Goal: Task Accomplishment & Management: Manage account settings

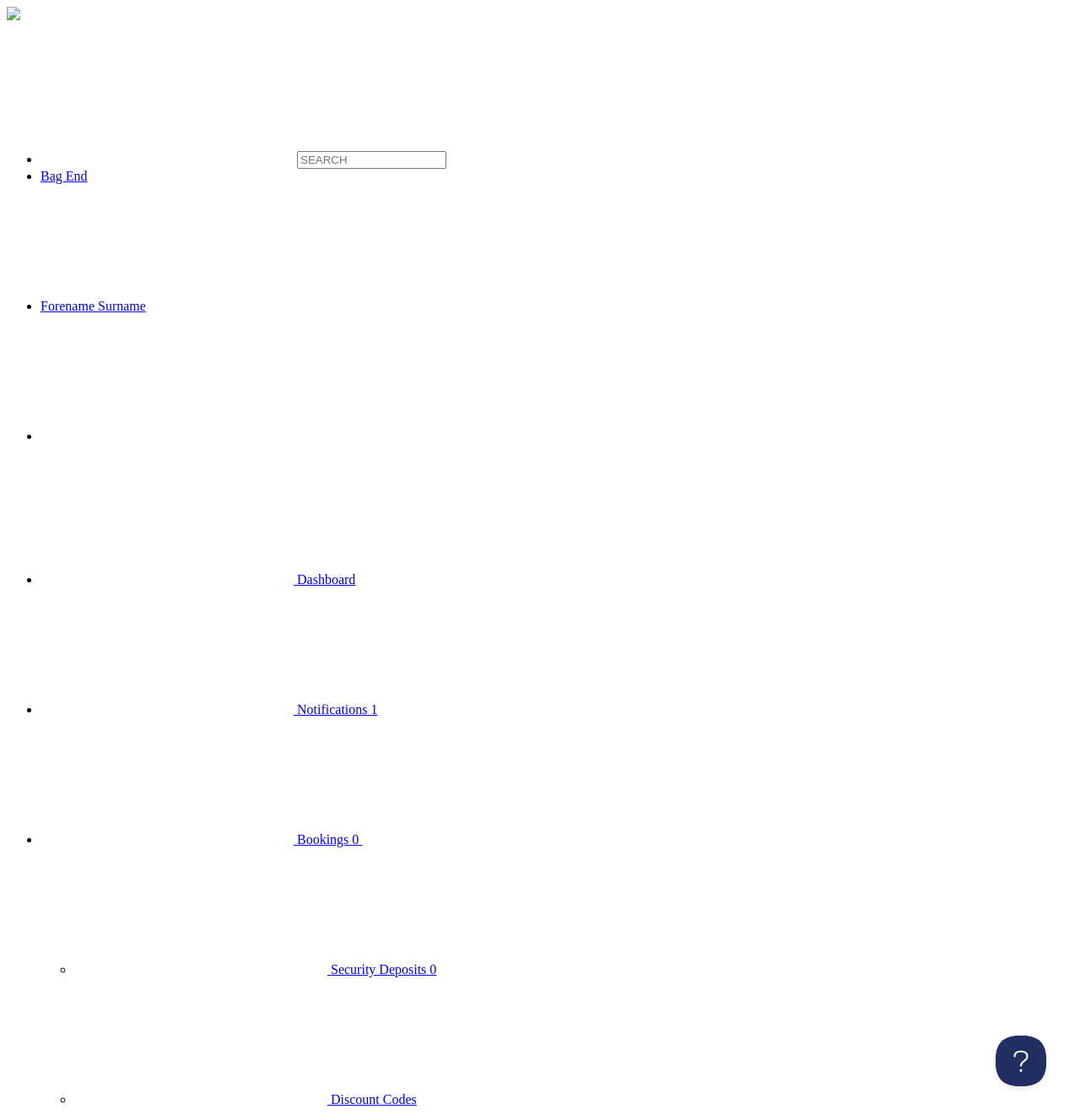
checkbox input "true"
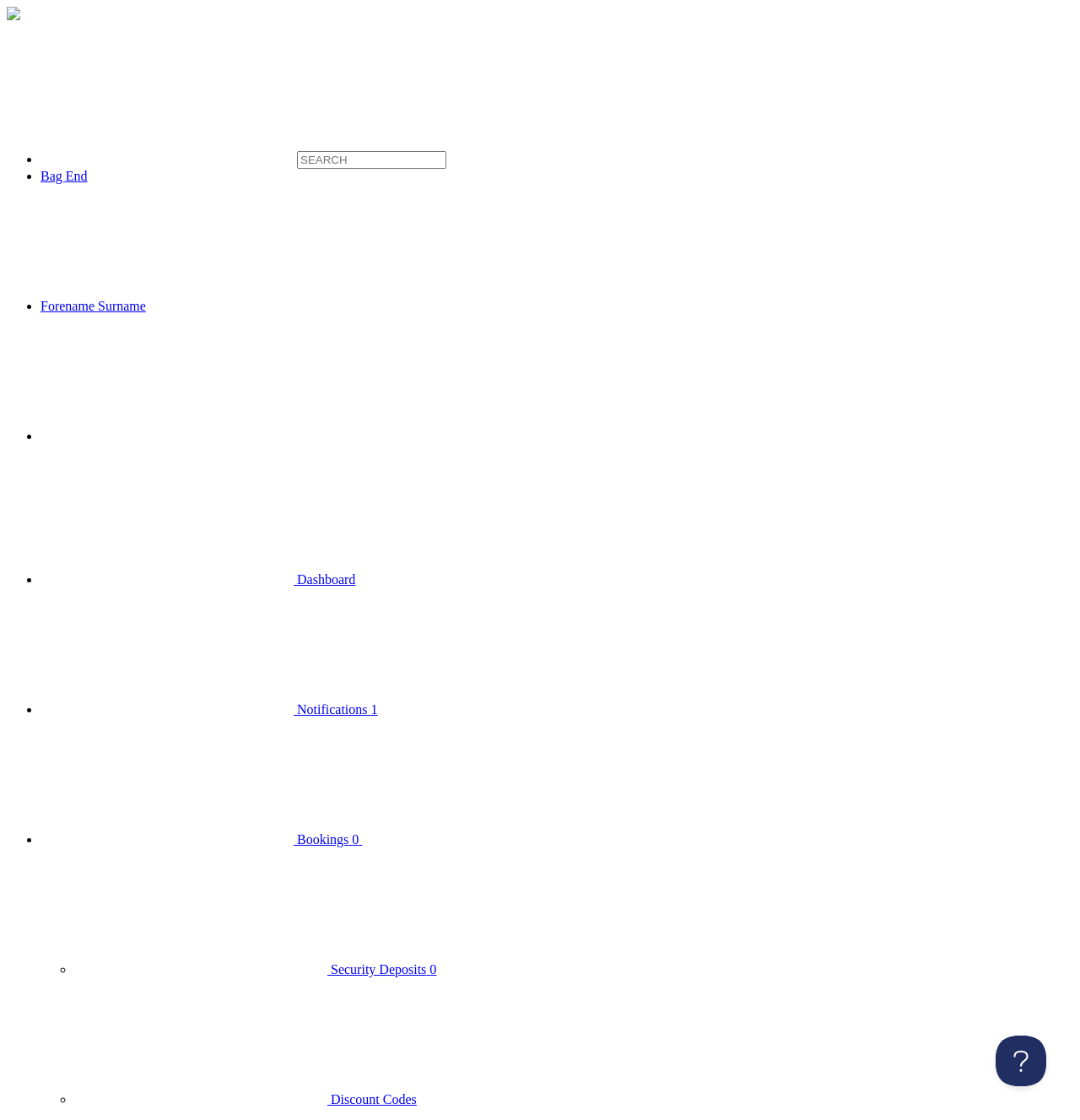
type input "Cheese"
type input "[DATE]"
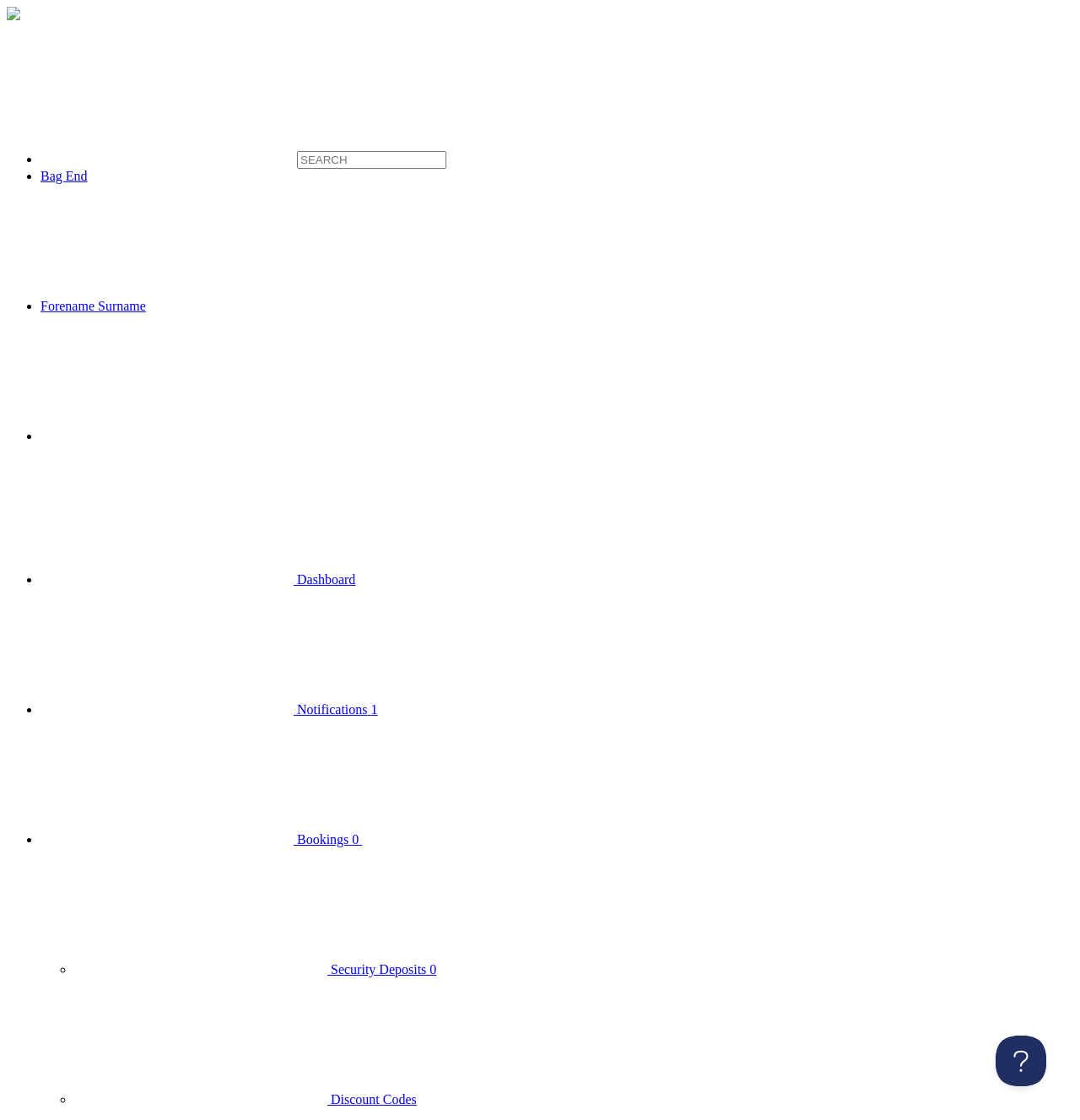
type input "[DATE]"
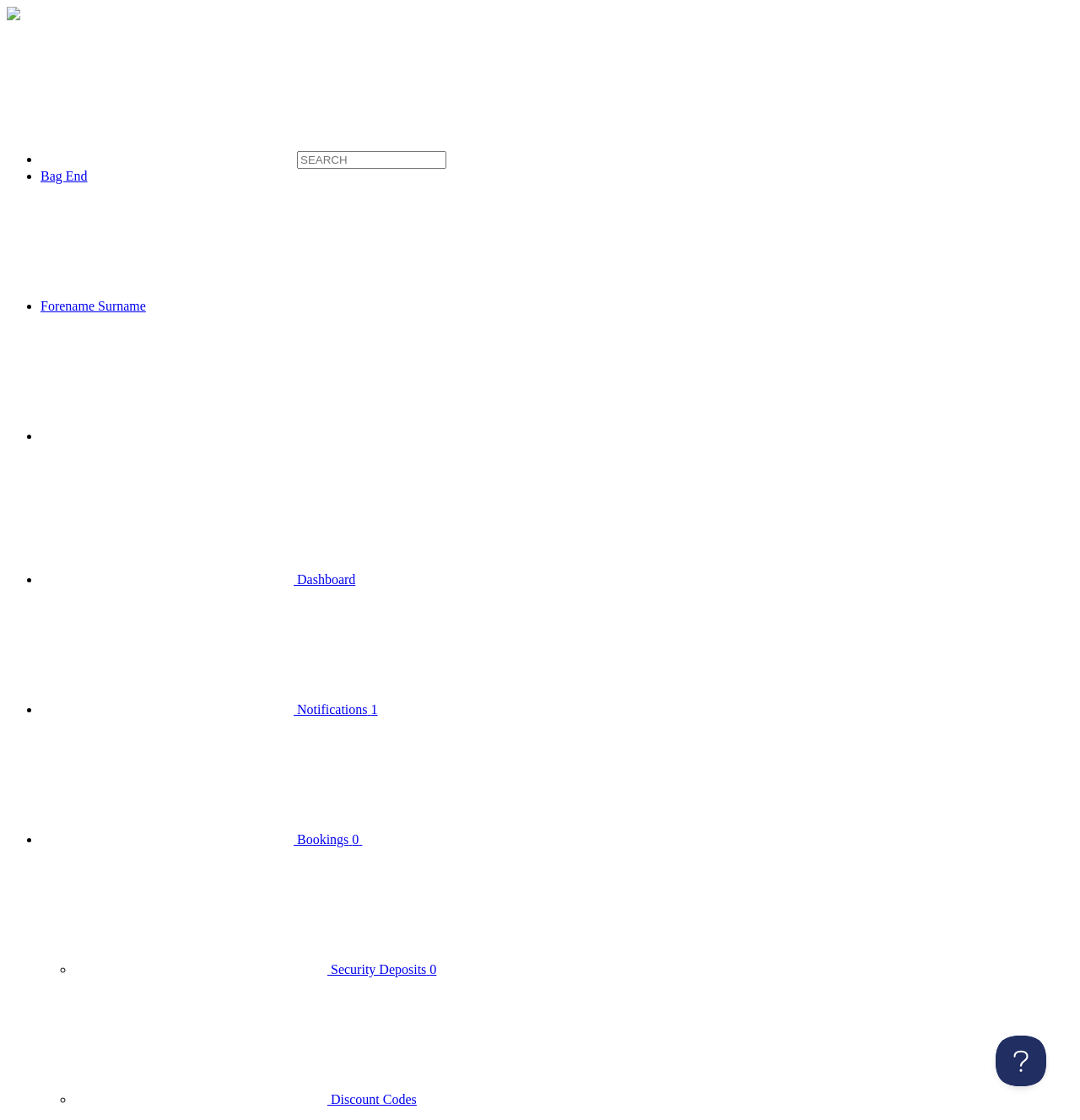
click at [297, 832] on span "Bookings" at bounding box center [322, 839] width 51 height 15
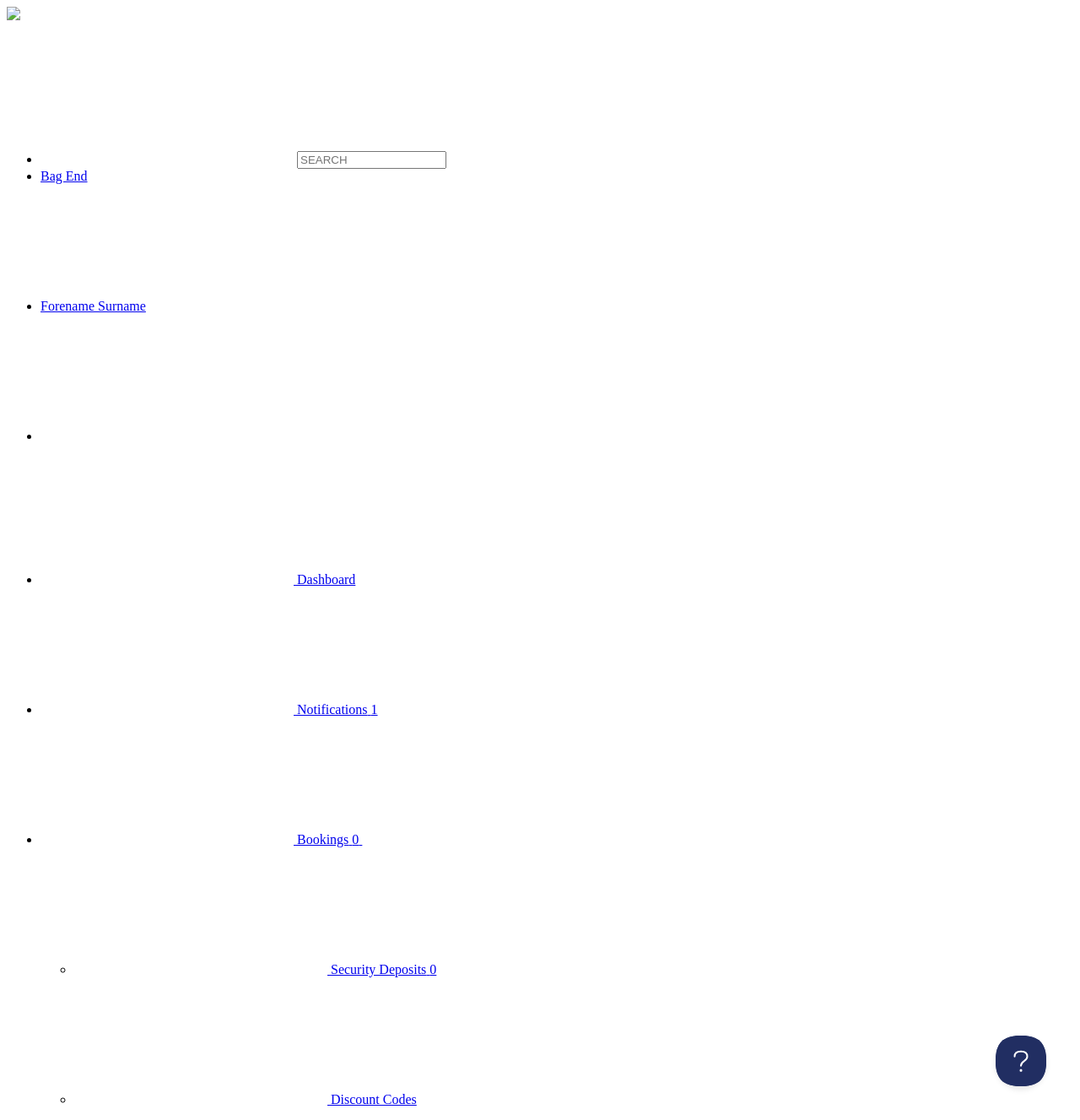
click at [224, 319] on link "Resync" at bounding box center [244, 312] width 40 height 15
